Goal: Task Accomplishment & Management: Manage account settings

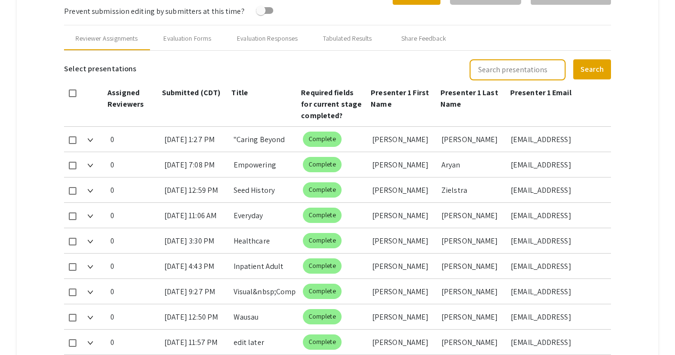
scroll to position [385, 0]
click at [184, 166] on div "[DATE] 7:08 PM" at bounding box center [195, 163] width 62 height 25
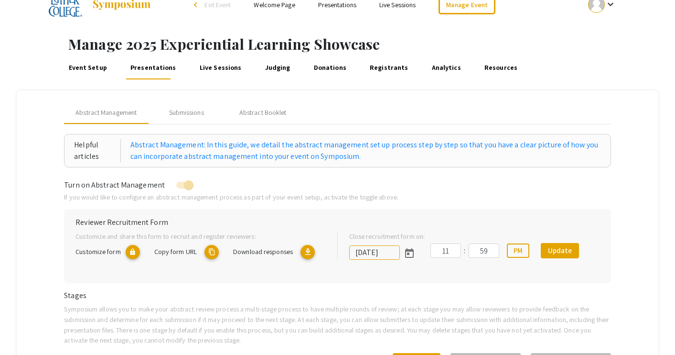
scroll to position [0, 0]
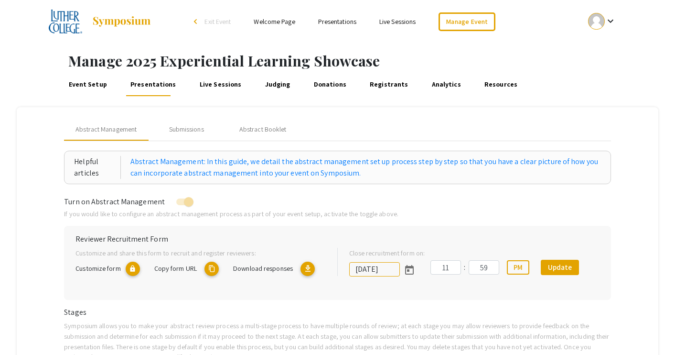
click at [337, 22] on link "Presentations" at bounding box center [337, 21] width 38 height 9
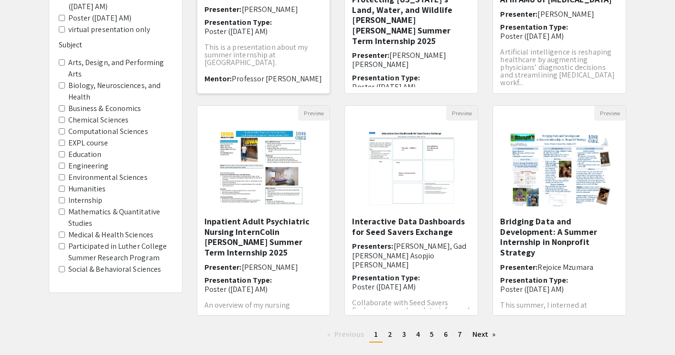
scroll to position [227, 0]
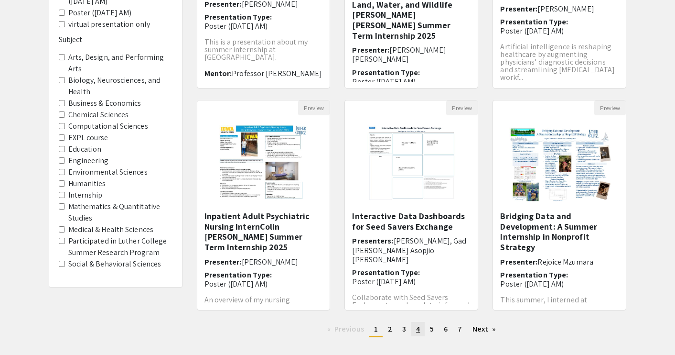
click at [417, 327] on span "4" at bounding box center [418, 328] width 4 height 10
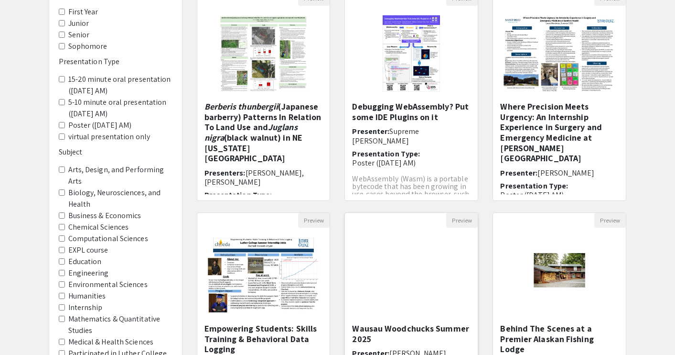
scroll to position [121, 0]
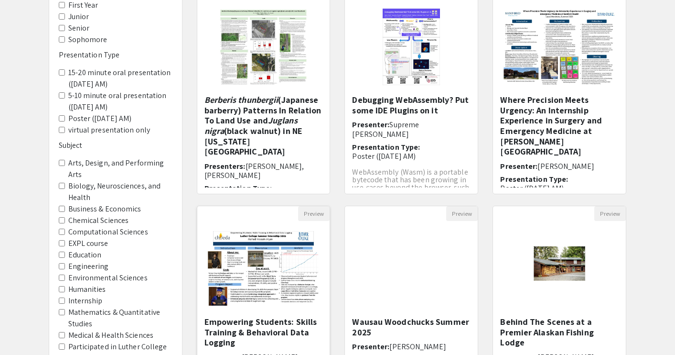
click at [298, 289] on img at bounding box center [263, 268] width 133 height 95
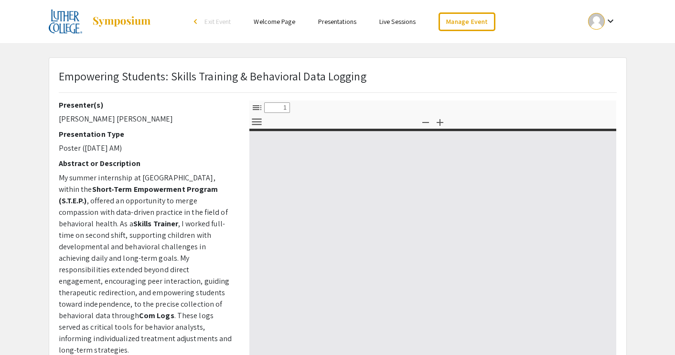
select select "custom"
type input "0"
select select "custom"
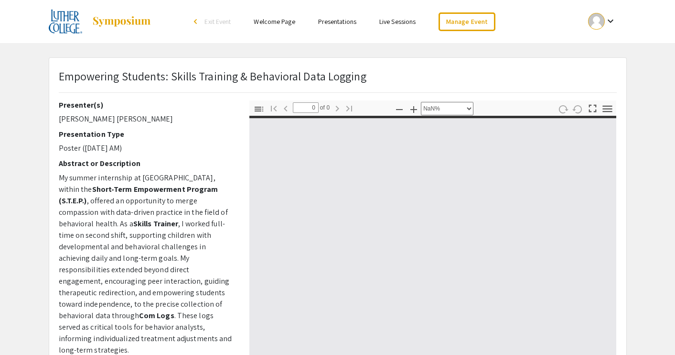
type input "1"
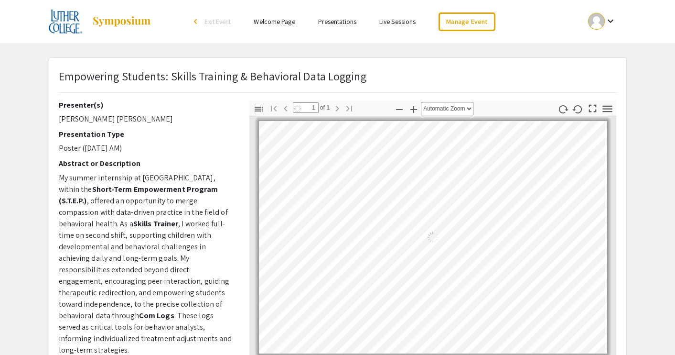
select select "auto"
click at [449, 26] on link "Manage Event" at bounding box center [467, 21] width 56 height 19
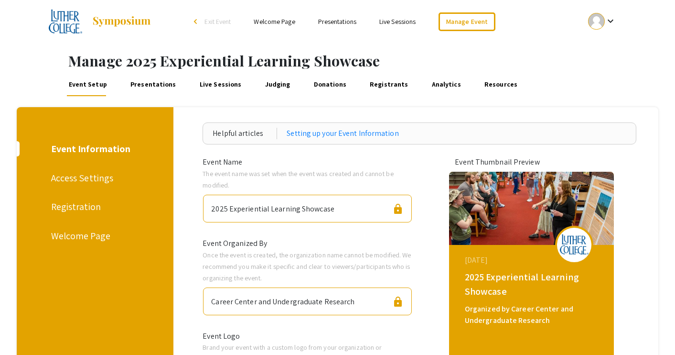
click at [162, 87] on link "Presentations" at bounding box center [153, 84] width 49 height 23
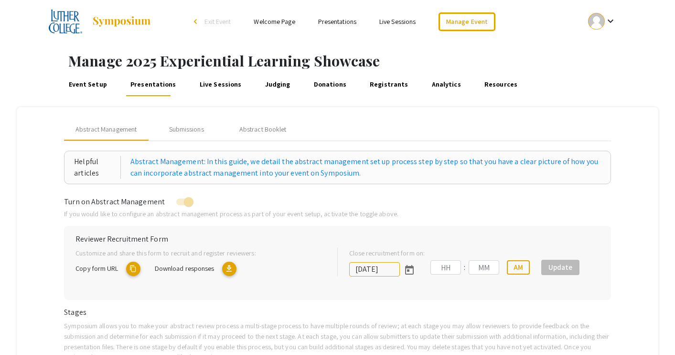
type input "[DATE]"
type input "11"
type input "59"
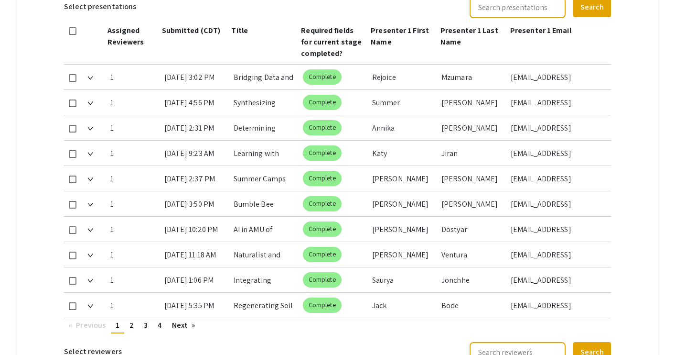
scroll to position [562, 0]
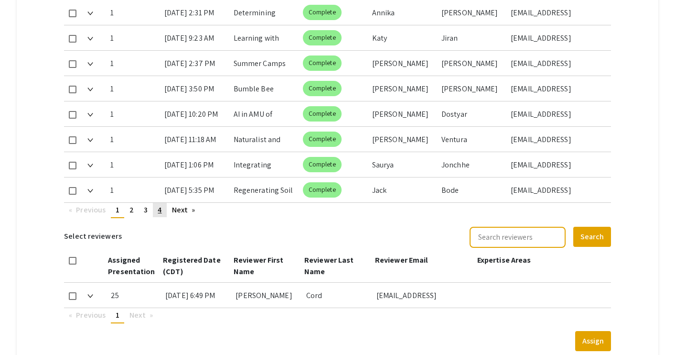
click at [162, 209] on link "page 4" at bounding box center [159, 210] width 13 height 14
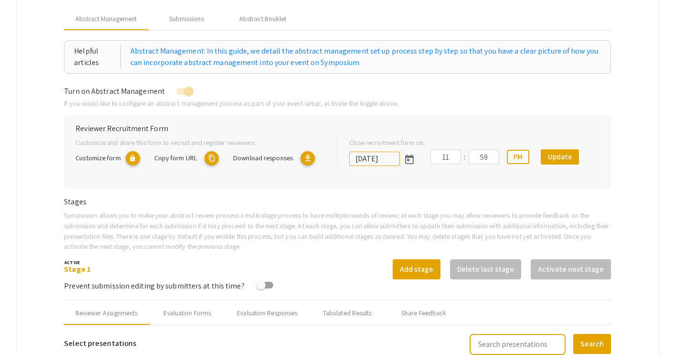
scroll to position [0, 0]
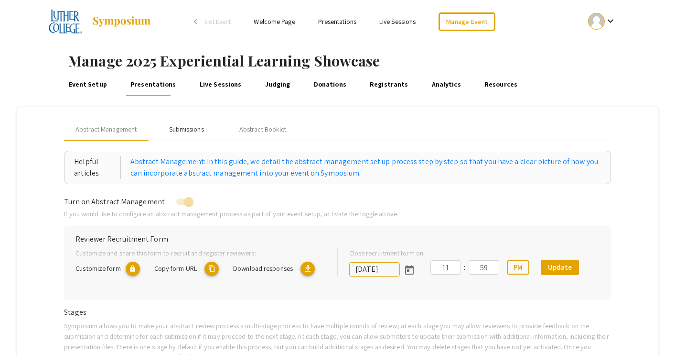
click at [194, 130] on div "Submissions" at bounding box center [186, 129] width 35 height 10
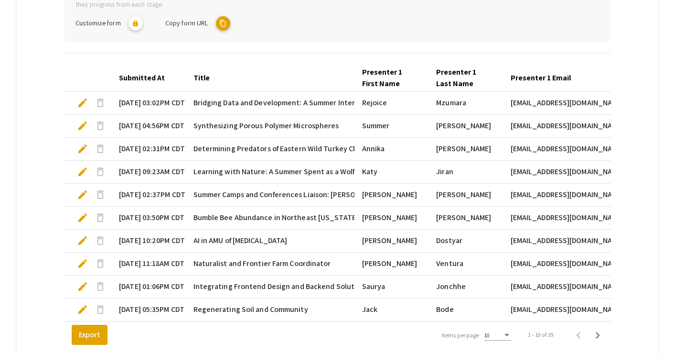
scroll to position [313, 0]
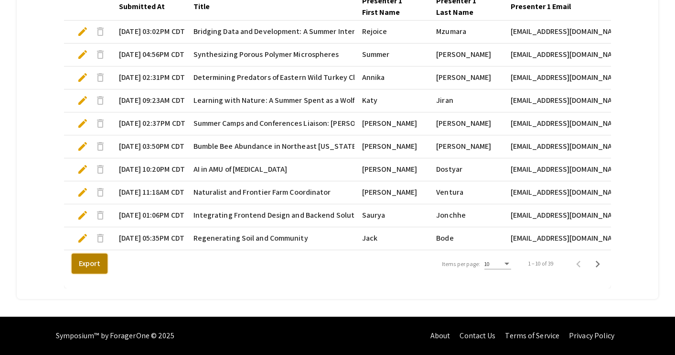
click at [96, 256] on button "Export" at bounding box center [90, 263] width 36 height 20
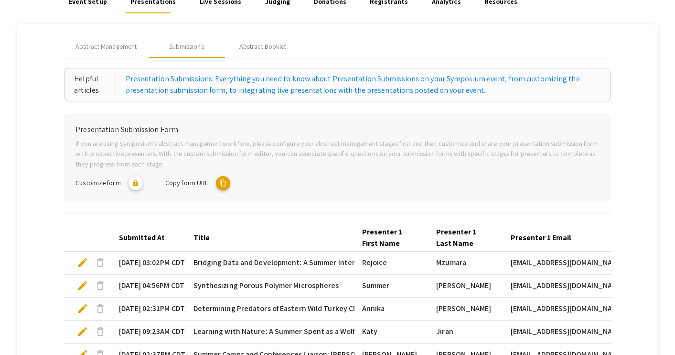
scroll to position [62, 0]
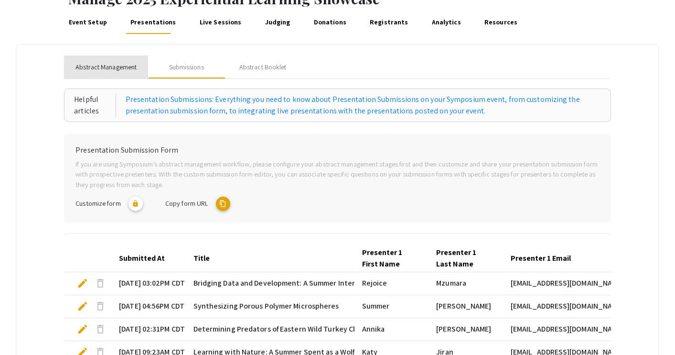
click at [118, 73] on div "Abstract Management" at bounding box center [106, 66] width 84 height 23
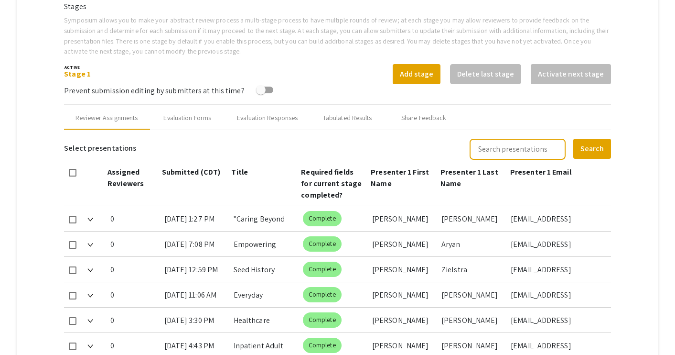
scroll to position [377, 0]
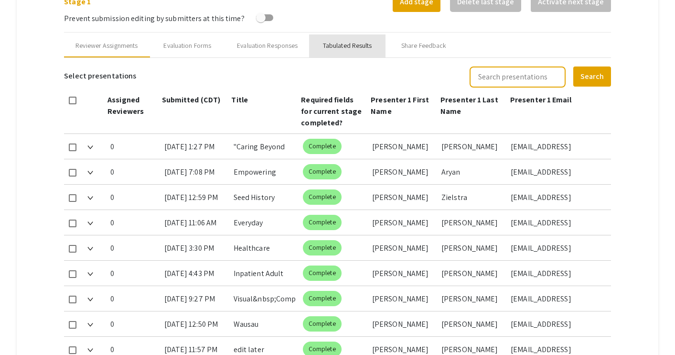
click at [341, 48] on div "Tabulated Results" at bounding box center [347, 46] width 49 height 10
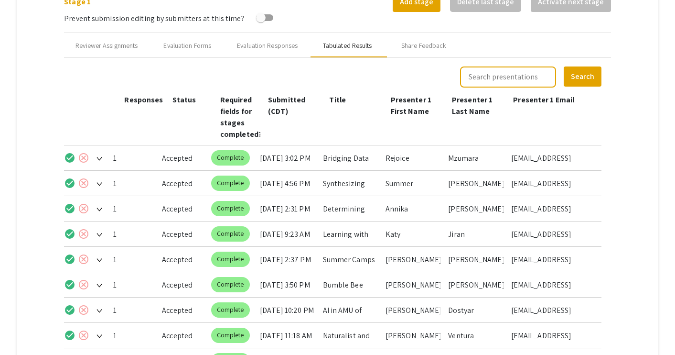
scroll to position [510, 0]
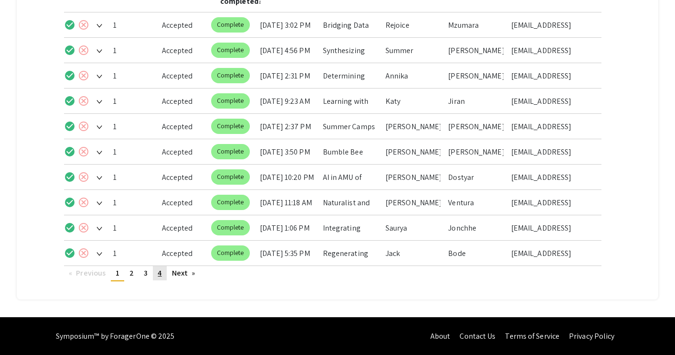
click at [161, 274] on span "4" at bounding box center [160, 273] width 4 height 10
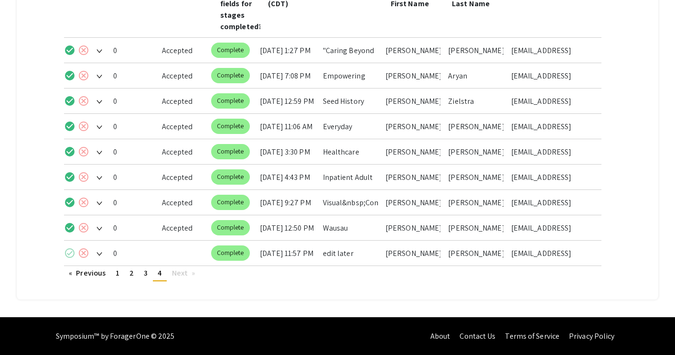
click at [68, 253] on mat-icon "check_circle" at bounding box center [69, 252] width 11 height 11
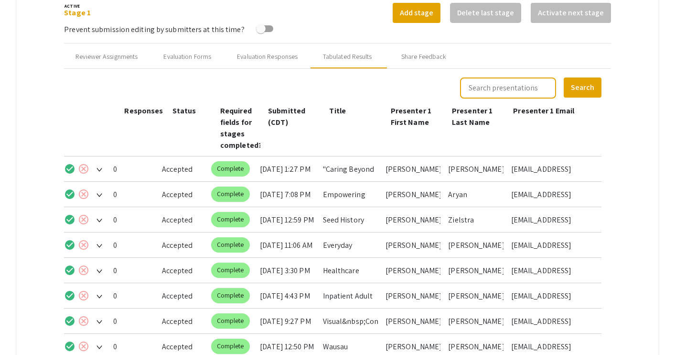
scroll to position [278, 0]
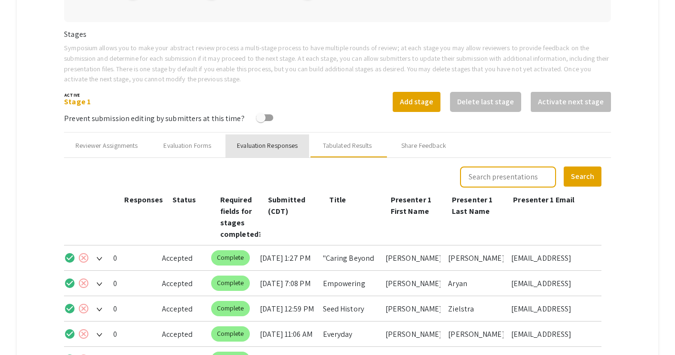
click at [245, 146] on div "Evaluation Responses" at bounding box center [267, 145] width 61 height 10
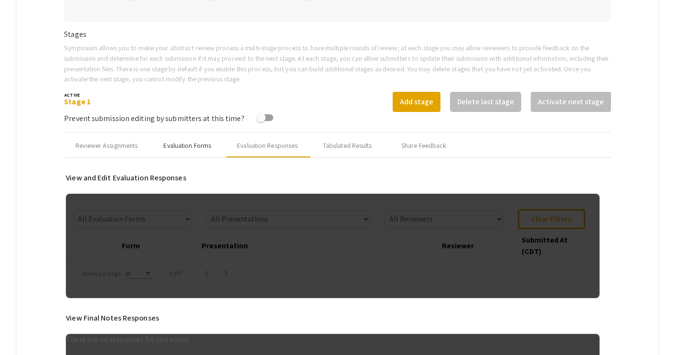
click at [156, 144] on div "Evaluation Forms" at bounding box center [187, 145] width 76 height 23
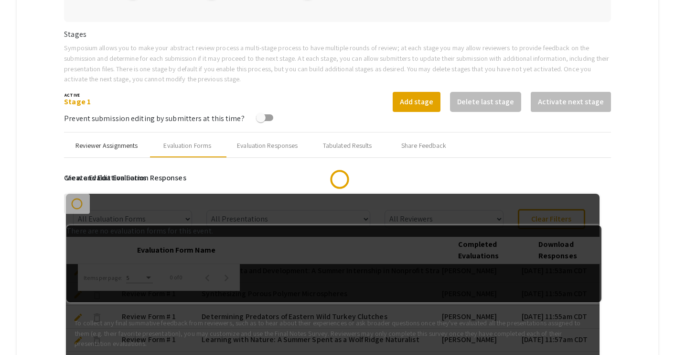
click at [120, 147] on div "Reviewer Assignments" at bounding box center [106, 145] width 62 height 10
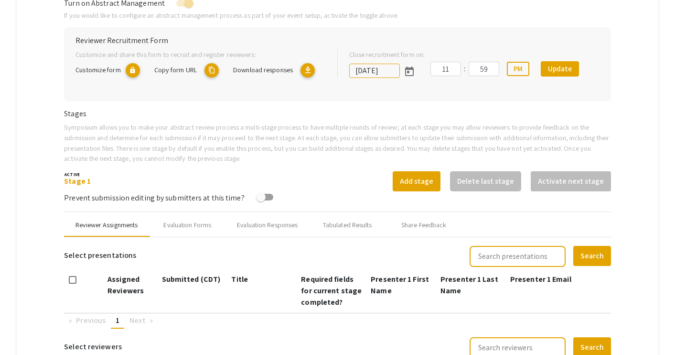
scroll to position [0, 0]
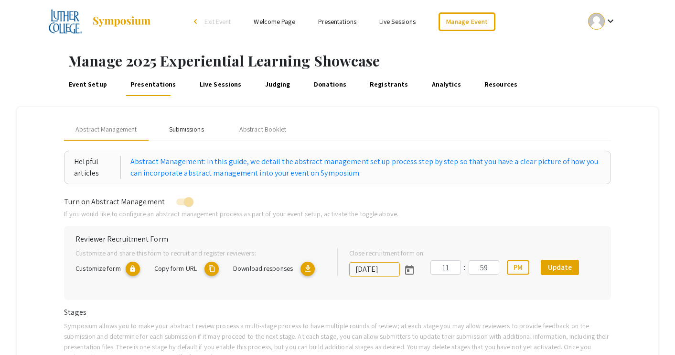
click at [175, 131] on div "Submissions" at bounding box center [186, 129] width 35 height 10
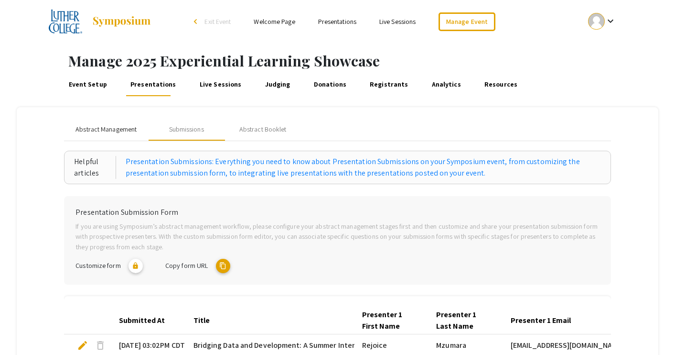
click at [107, 130] on span "Abstract Management" at bounding box center [105, 129] width 61 height 10
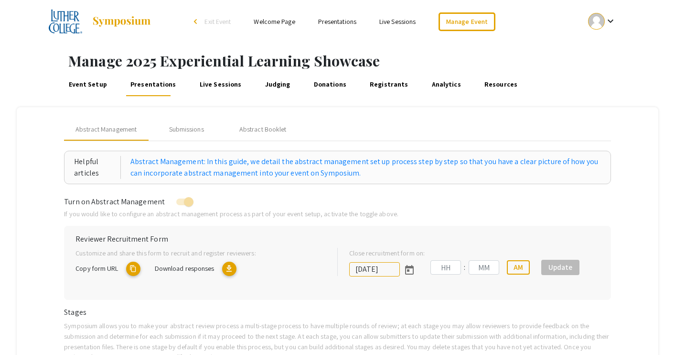
type input "[DATE]"
type input "11"
type input "59"
